Goal: Transaction & Acquisition: Purchase product/service

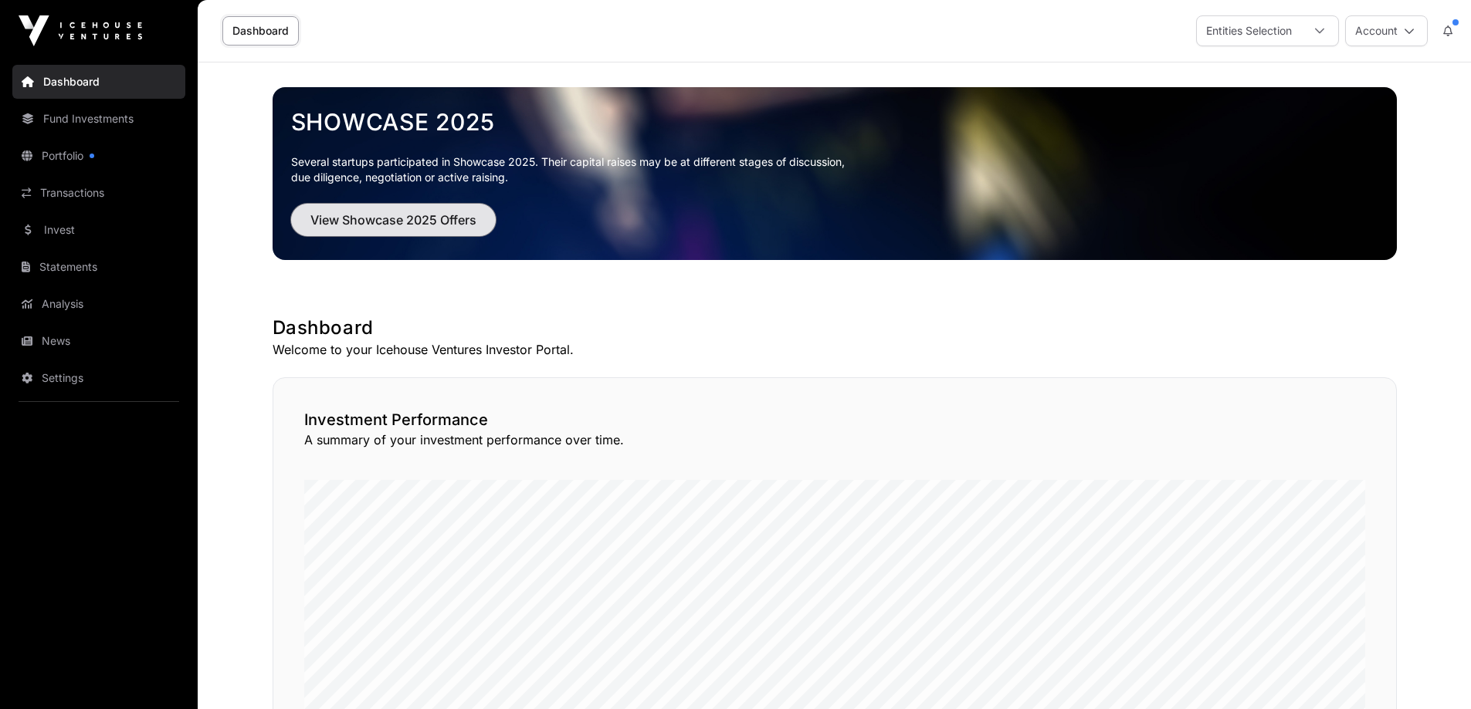
click at [395, 222] on span "View Showcase 2025 Offers" at bounding box center [393, 220] width 166 height 19
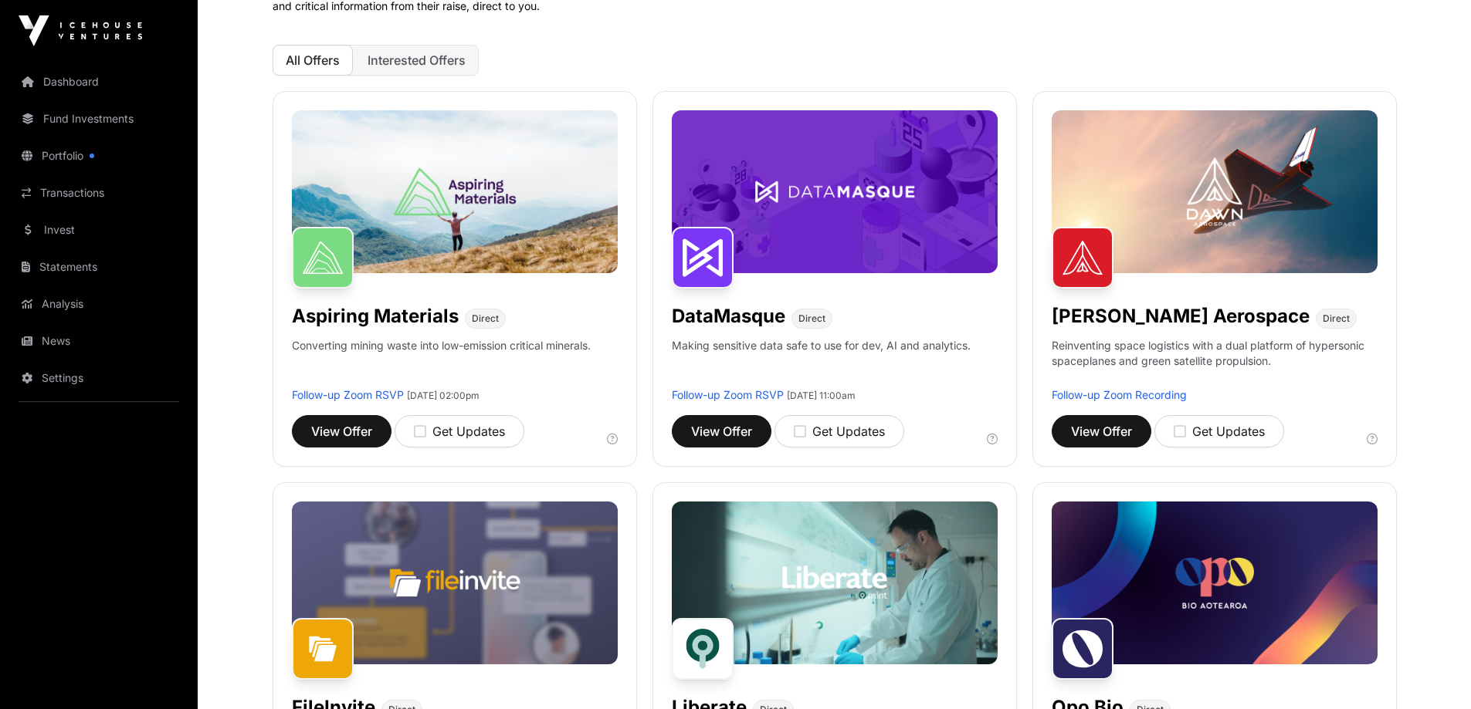
scroll to position [154, 0]
click at [1089, 432] on span "View Offer" at bounding box center [1101, 430] width 61 height 19
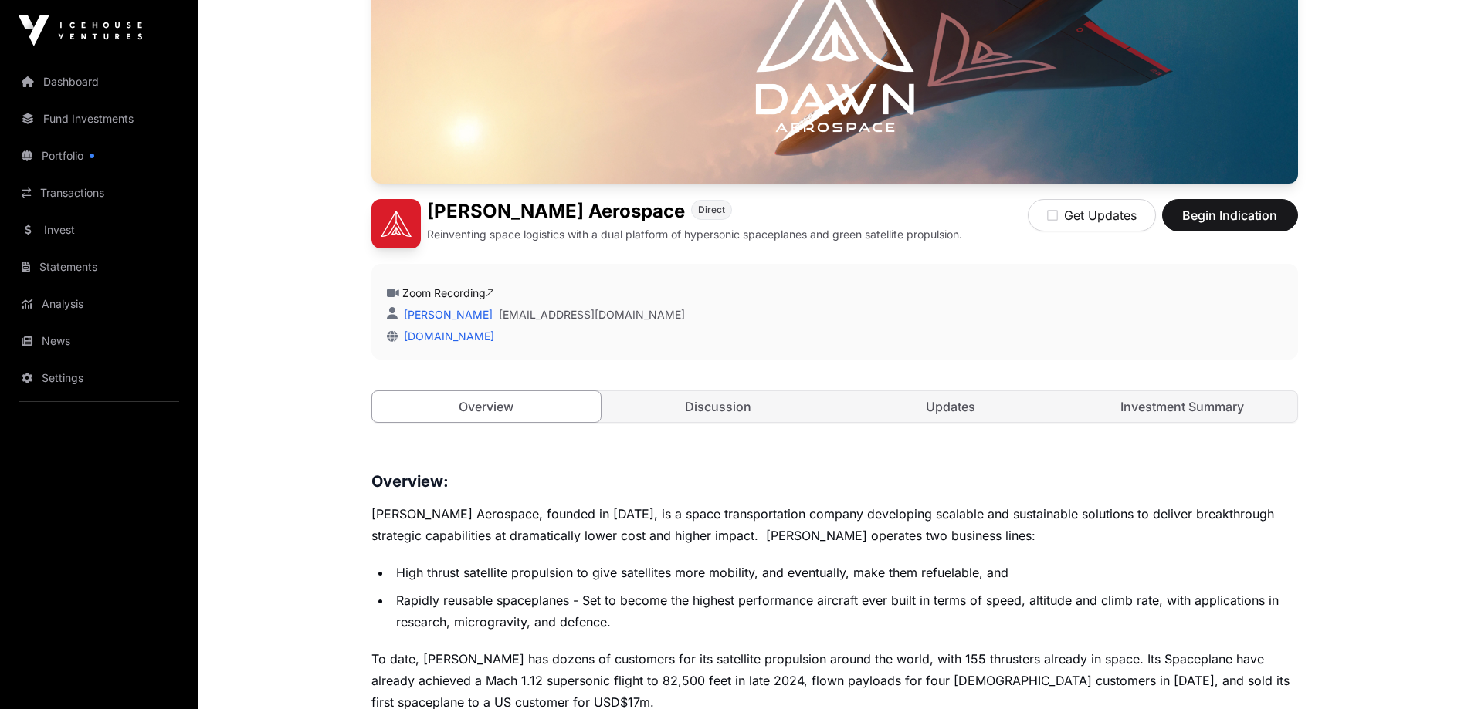
scroll to position [232, 0]
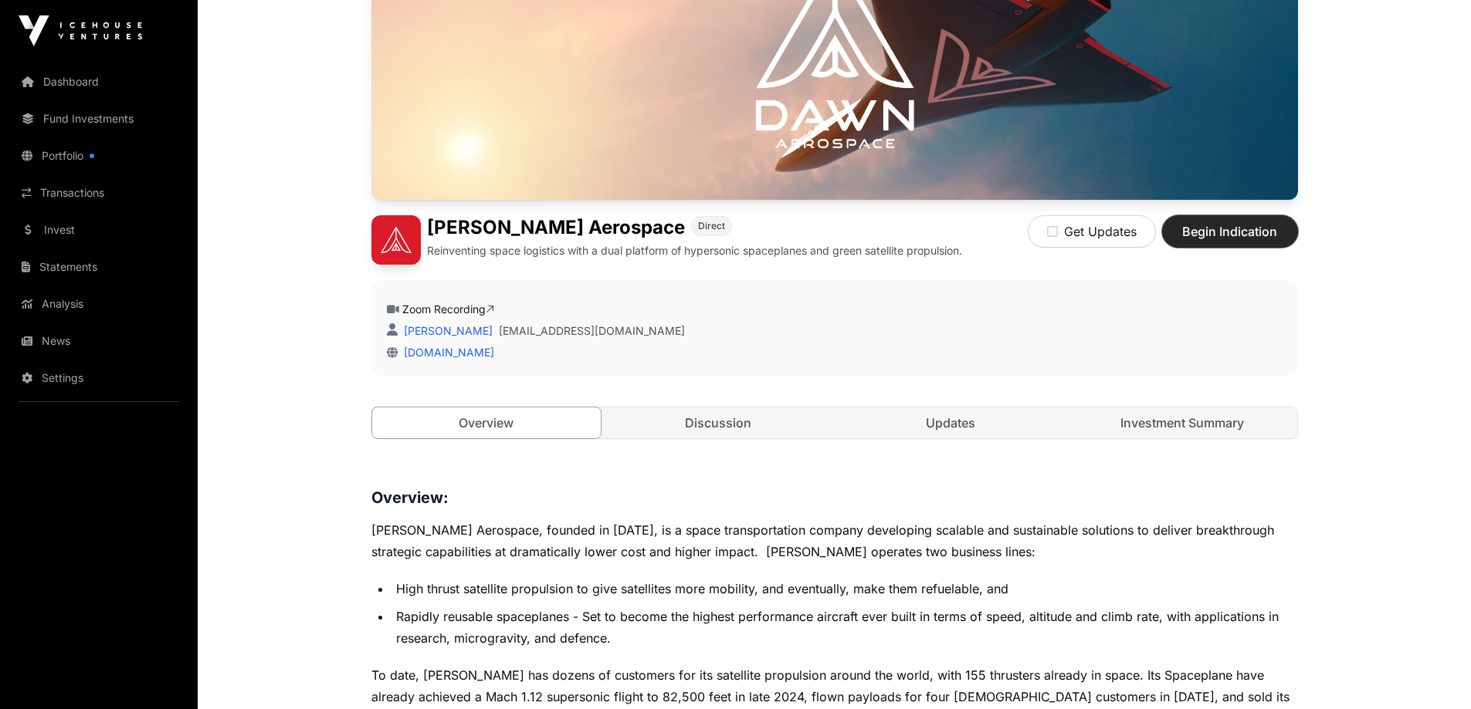
click at [1228, 239] on span "Begin Indication" at bounding box center [1229, 231] width 97 height 19
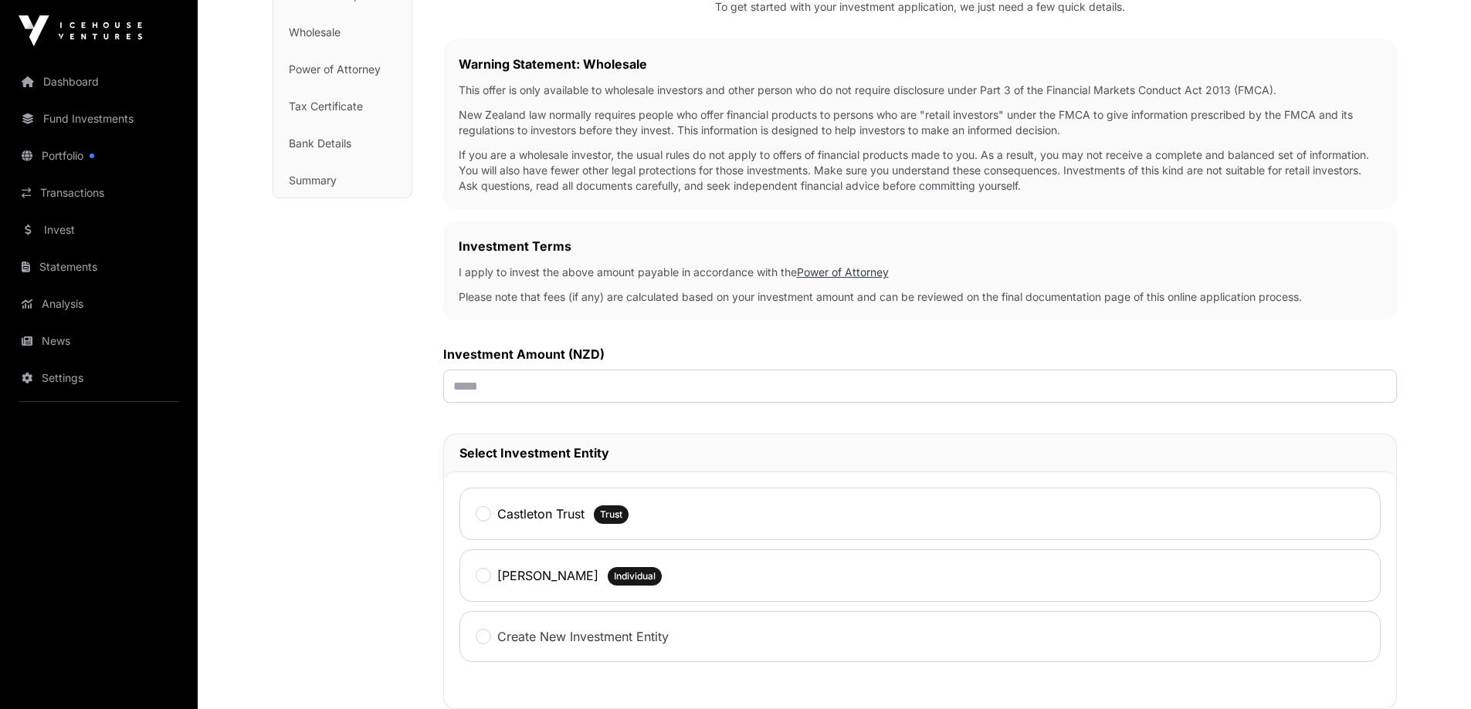
scroll to position [232, 0]
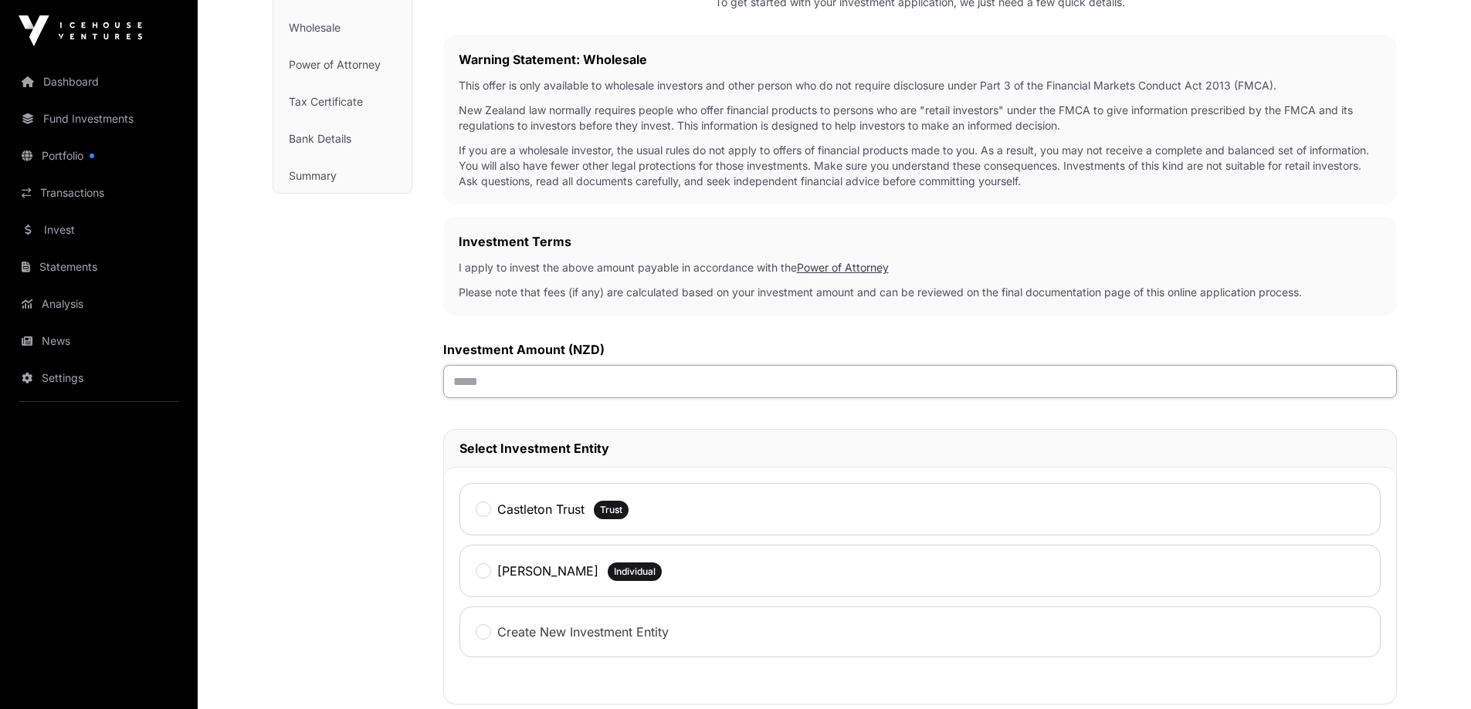
click at [623, 381] on input "text" at bounding box center [919, 381] width 953 height 33
type input "******"
click at [524, 508] on label "Castleton Trust" at bounding box center [540, 509] width 87 height 19
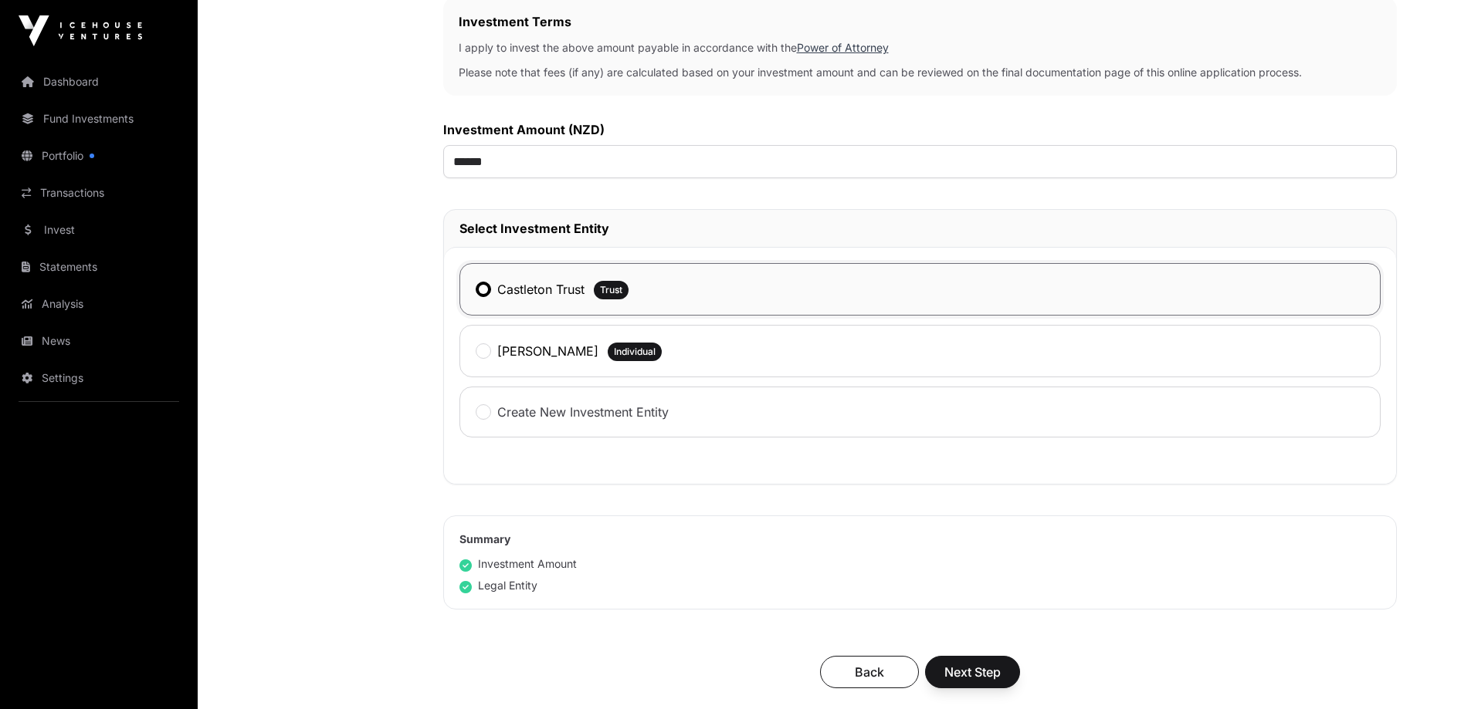
scroll to position [463, 0]
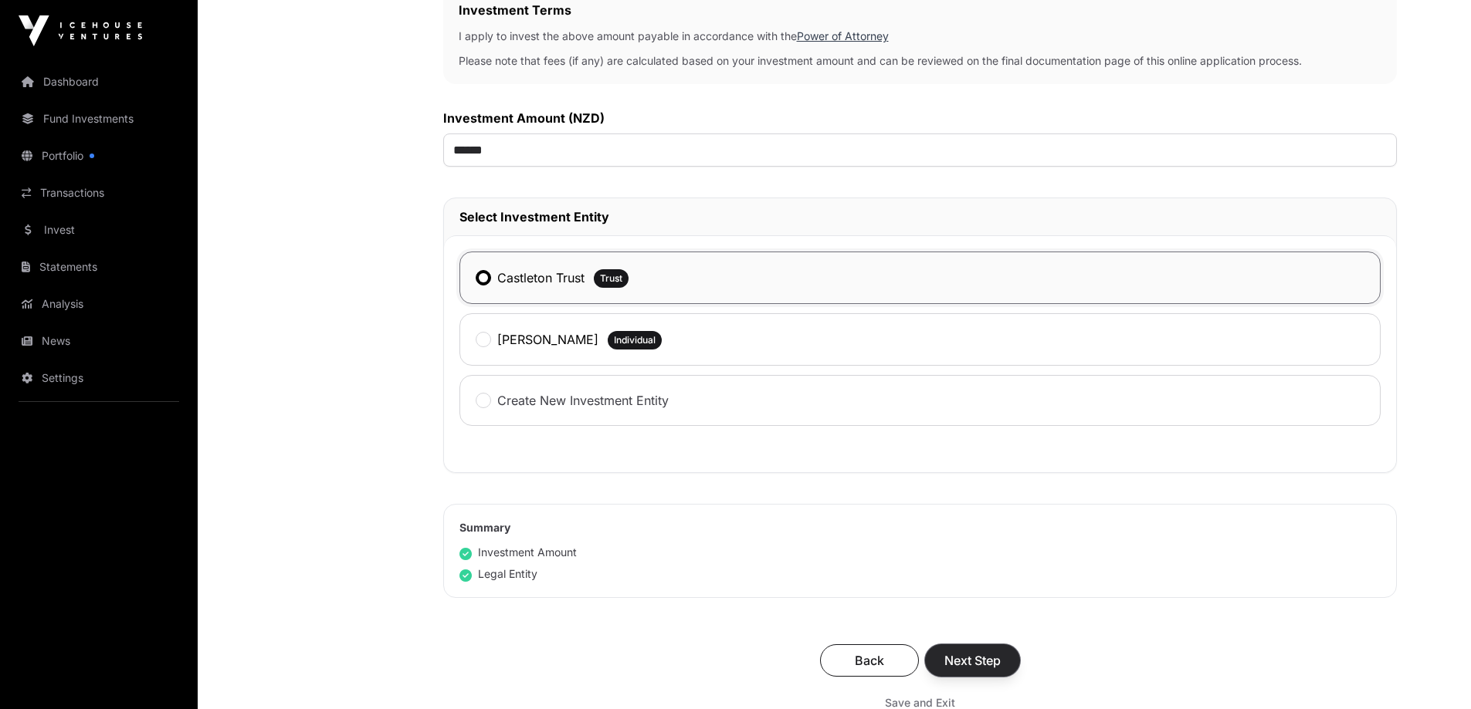
click at [977, 663] on span "Next Step" at bounding box center [972, 661] width 56 height 19
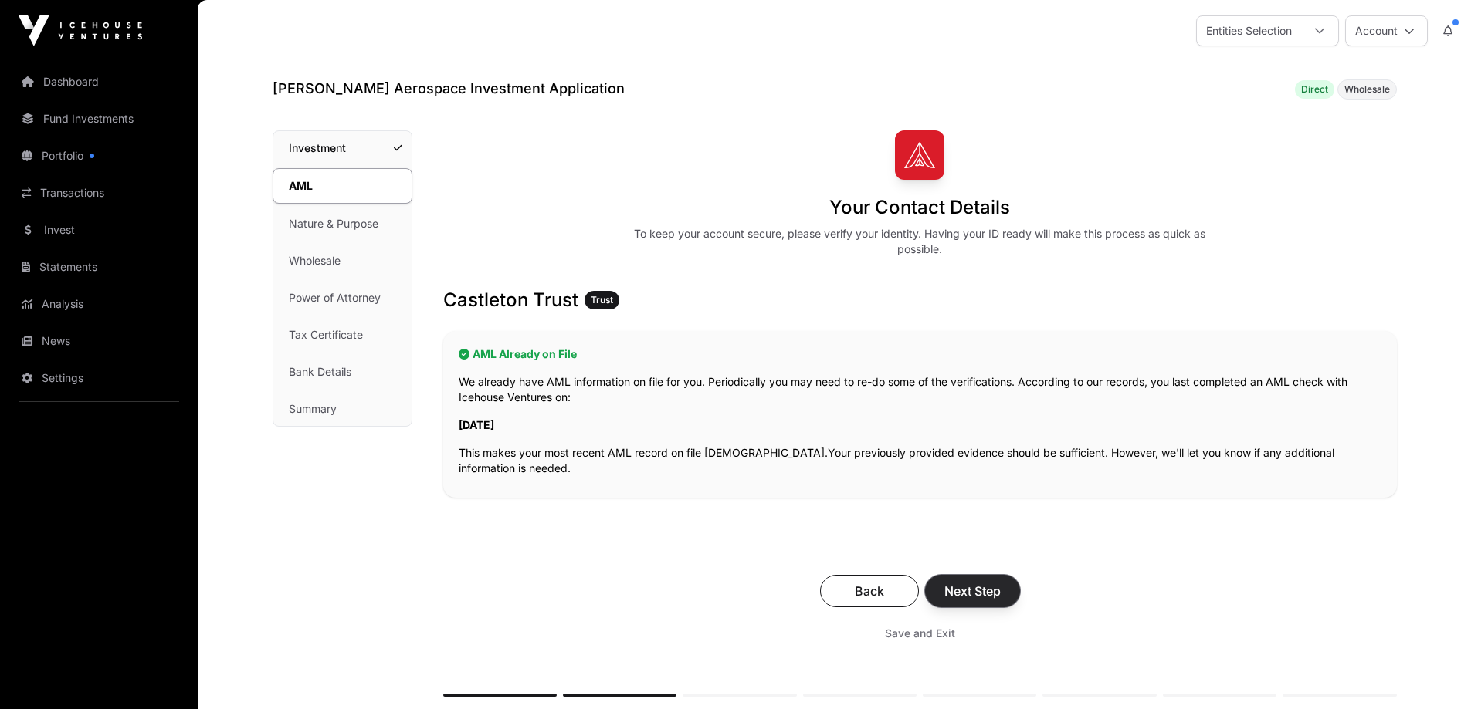
click at [973, 594] on span "Next Step" at bounding box center [972, 591] width 56 height 19
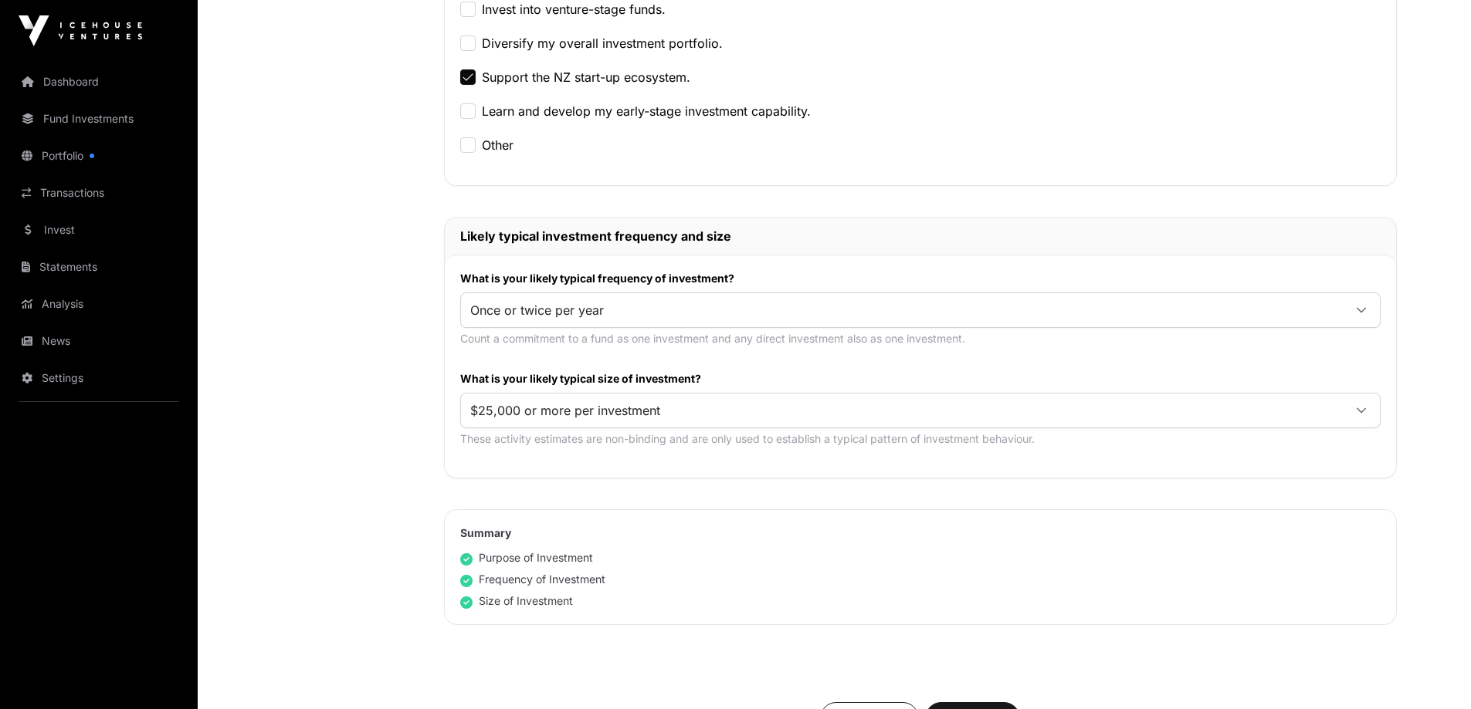
scroll to position [695, 0]
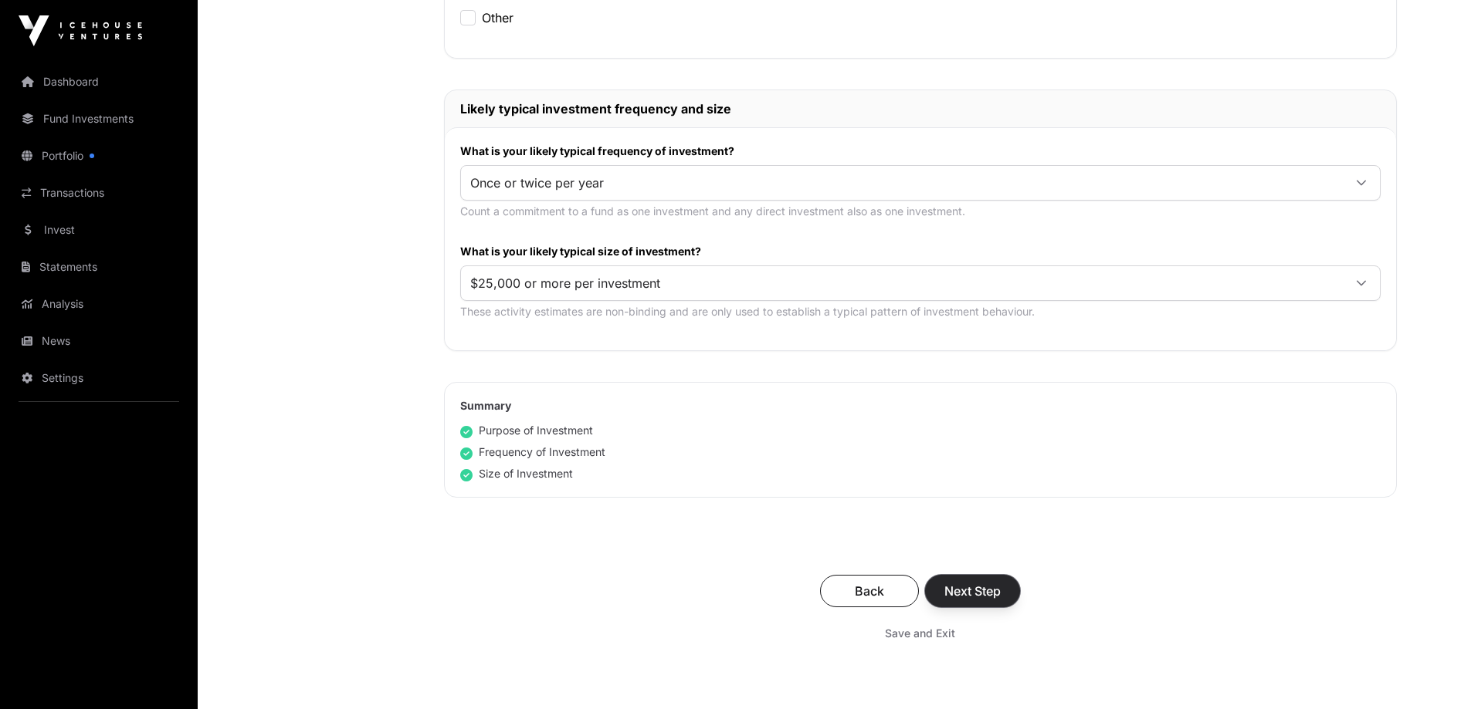
click at [982, 589] on span "Next Step" at bounding box center [972, 591] width 56 height 19
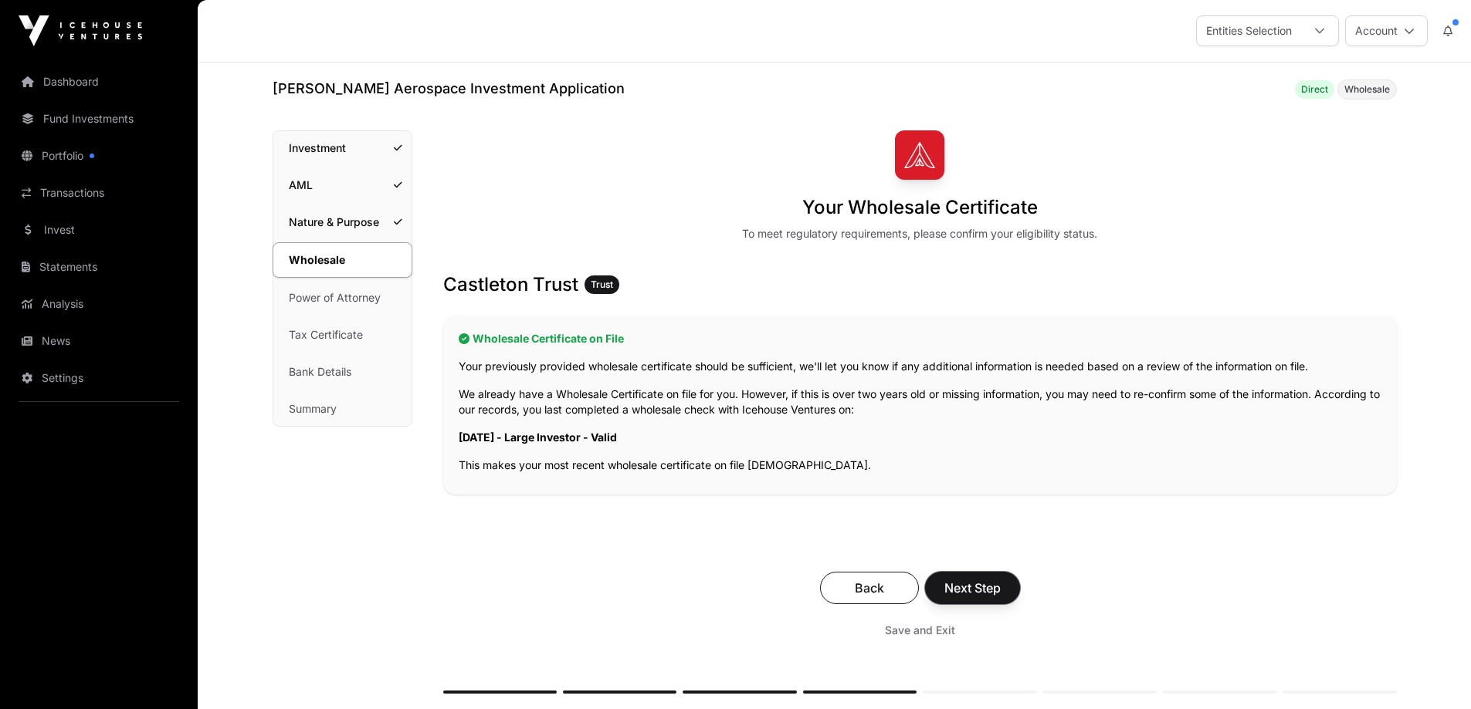
click at [982, 589] on span "Next Step" at bounding box center [972, 588] width 56 height 19
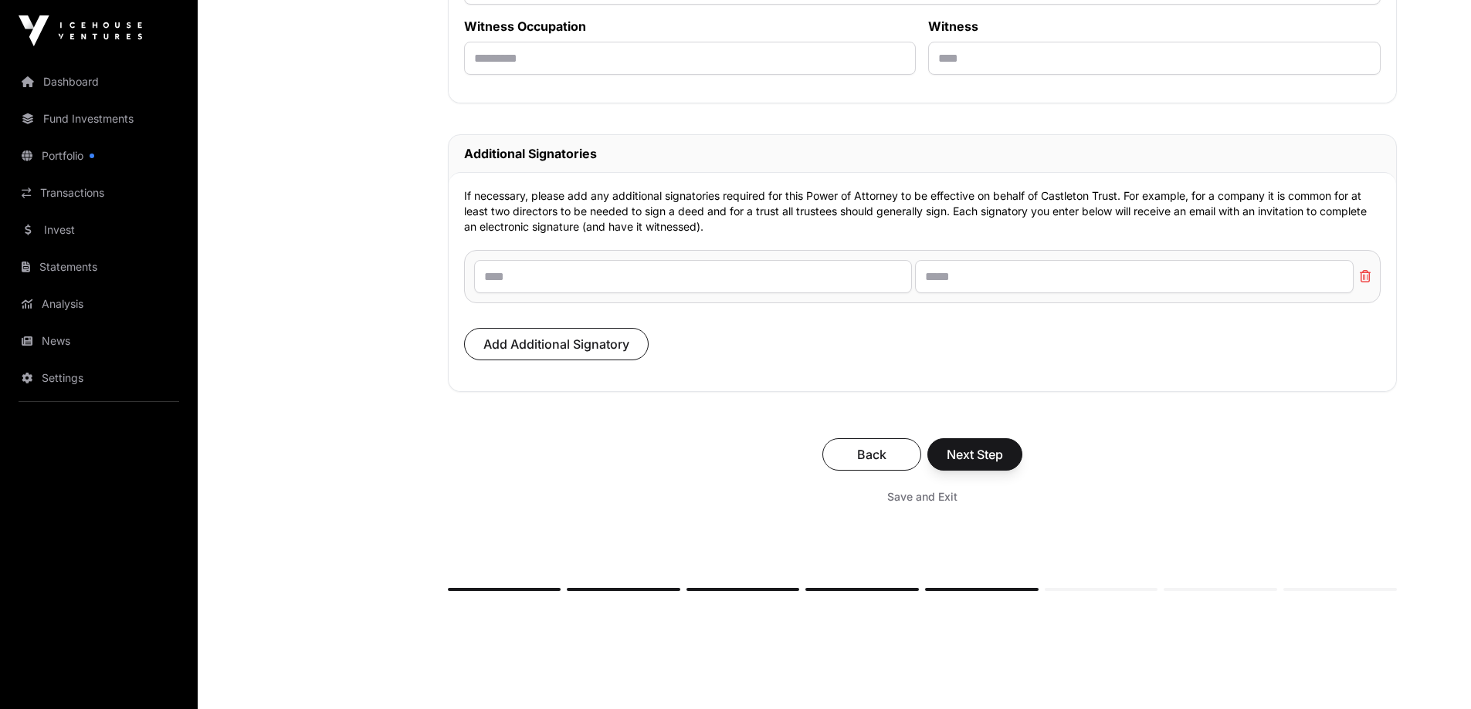
scroll to position [9310, 0]
